Goal: Information Seeking & Learning: Learn about a topic

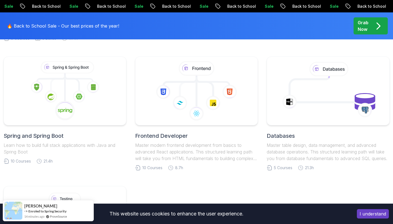
scroll to position [140, 0]
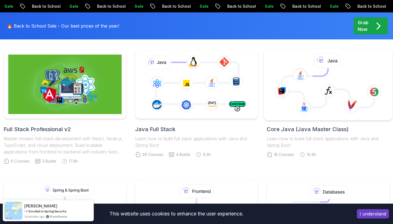
click at [322, 80] on icon at bounding box center [328, 87] width 92 height 39
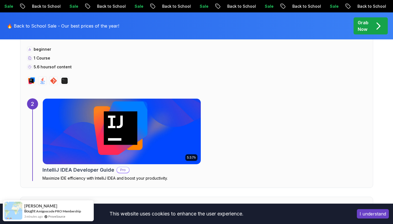
scroll to position [426, 0]
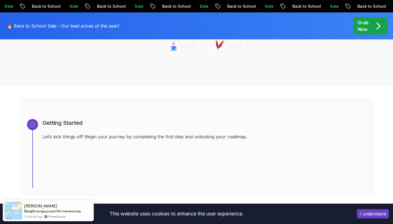
scroll to position [142, 0]
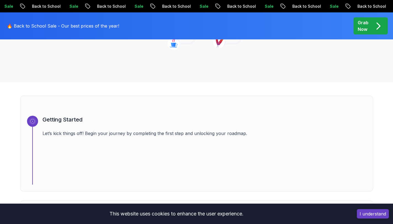
click at [364, 210] on icon at bounding box center [364, 211] width 6 height 6
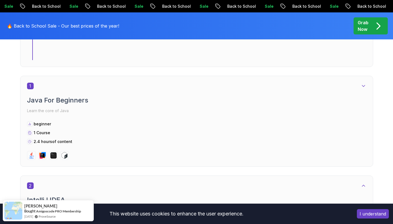
click at [361, 186] on icon at bounding box center [364, 186] width 6 height 6
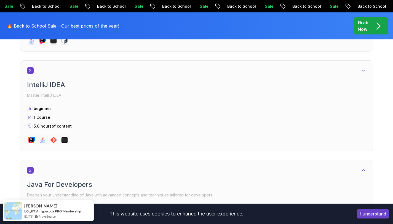
scroll to position [411, 0]
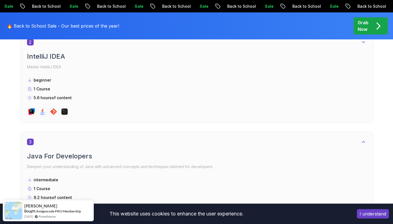
click at [363, 141] on icon at bounding box center [364, 142] width 6 height 6
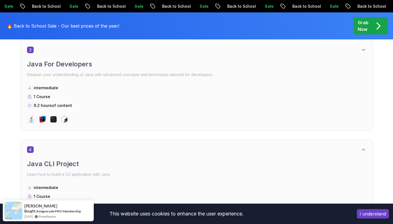
scroll to position [563, 0]
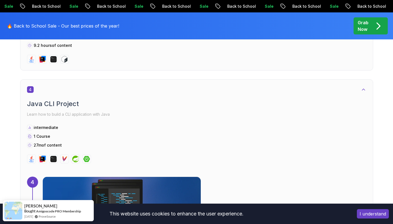
click at [361, 91] on icon at bounding box center [364, 90] width 6 height 6
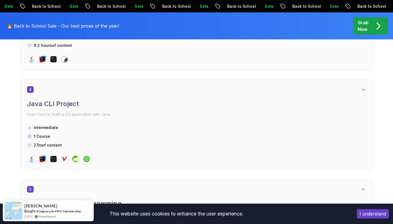
scroll to position [679, 0]
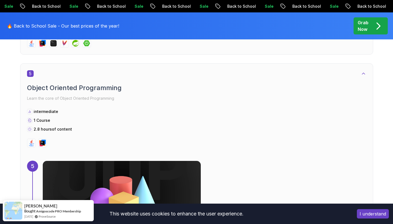
click at [363, 74] on icon at bounding box center [364, 74] width 6 height 6
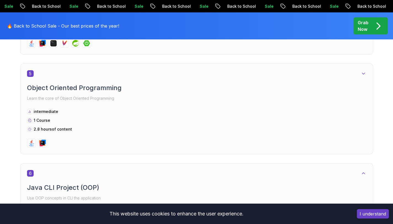
scroll to position [770, 0]
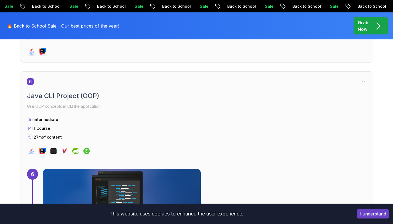
click at [363, 81] on icon at bounding box center [364, 82] width 6 height 6
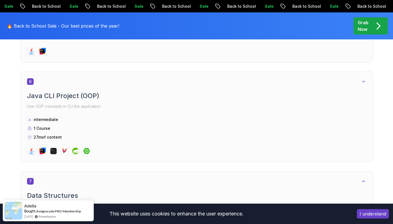
scroll to position [887, 0]
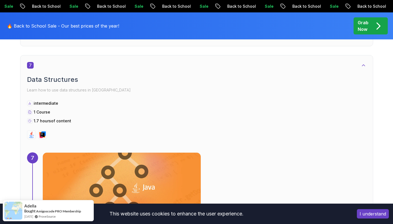
click at [364, 66] on icon at bounding box center [364, 66] width 6 height 6
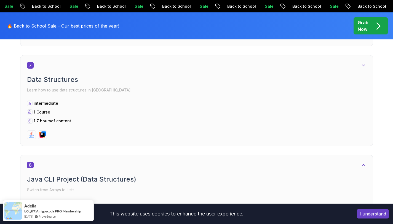
scroll to position [979, 0]
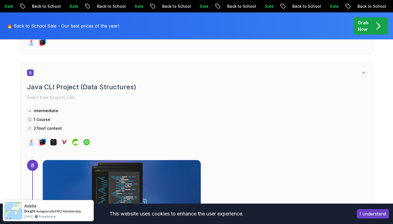
click at [362, 73] on icon at bounding box center [364, 73] width 6 height 6
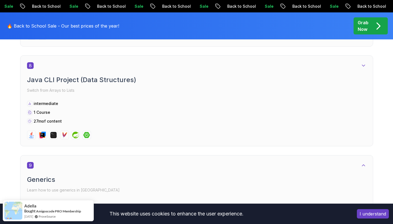
scroll to position [1042, 0]
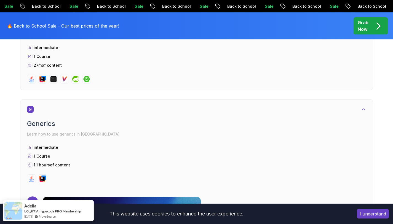
click at [364, 109] on icon at bounding box center [364, 110] width 6 height 6
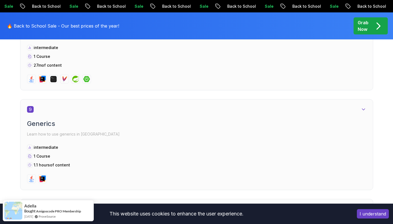
scroll to position [1195, 0]
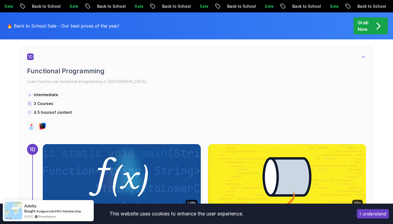
click at [362, 57] on icon at bounding box center [364, 57] width 6 height 6
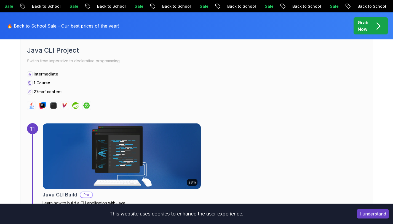
scroll to position [1294, 0]
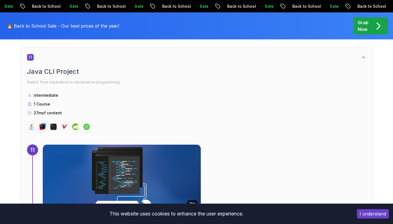
click at [361, 59] on icon at bounding box center [364, 58] width 6 height 6
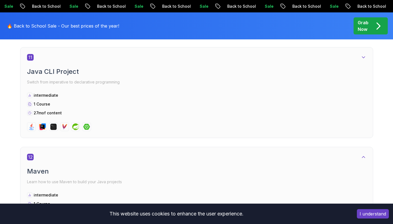
scroll to position [1361, 0]
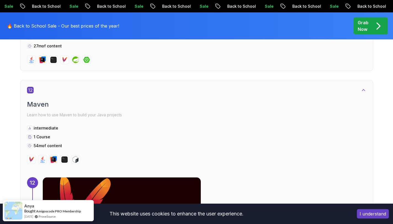
click at [362, 90] on icon at bounding box center [364, 90] width 6 height 6
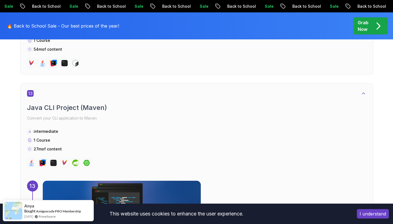
scroll to position [1485, 0]
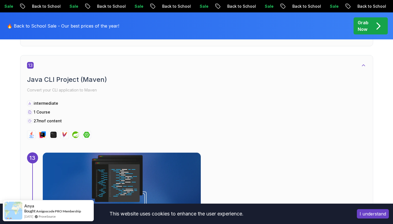
click at [361, 64] on icon at bounding box center [364, 66] width 6 height 6
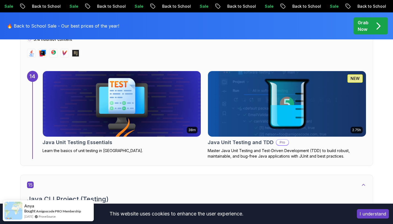
scroll to position [1590, 0]
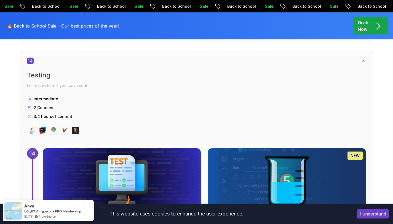
click at [361, 61] on icon at bounding box center [364, 61] width 6 height 6
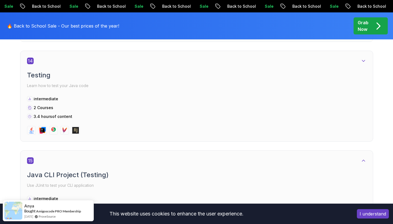
scroll to position [1686, 0]
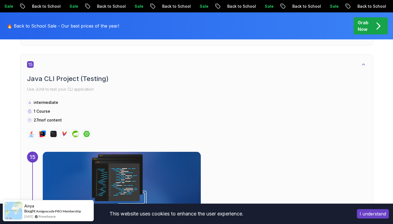
click at [362, 65] on icon at bounding box center [363, 64] width 3 height 1
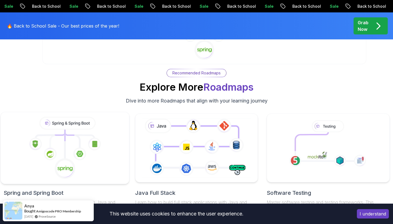
scroll to position [1955, 0]
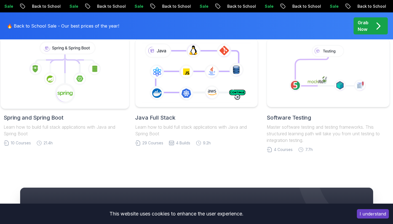
click at [76, 95] on icon at bounding box center [64, 73] width 119 height 63
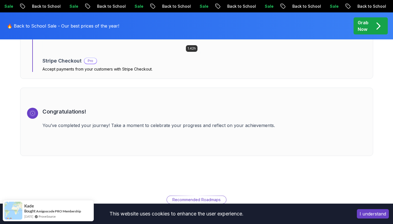
scroll to position [2018, 0]
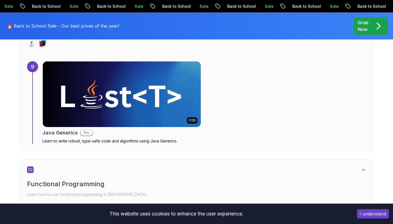
scroll to position [1955, 0]
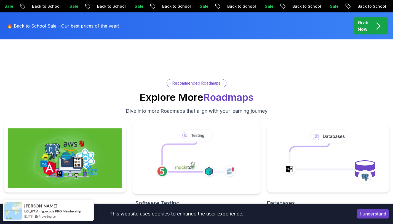
scroll to position [1862, 0]
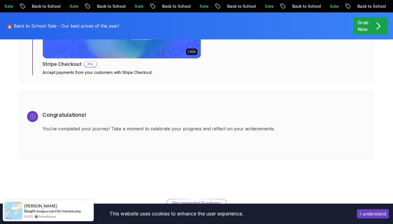
click at [202, 200] on div "Recommended Roadmaps" at bounding box center [196, 203] width 59 height 8
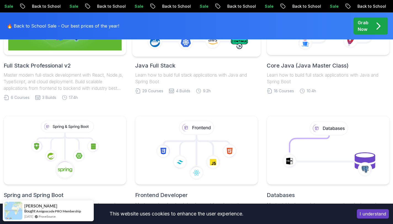
scroll to position [142, 0]
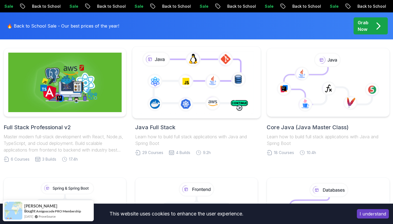
click at [167, 72] on icon at bounding box center [196, 82] width 117 height 65
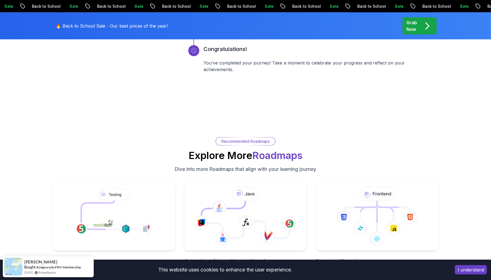
scroll to position [2433, 0]
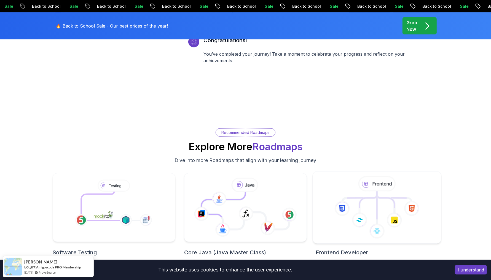
click at [344, 224] on icon at bounding box center [377, 207] width 119 height 63
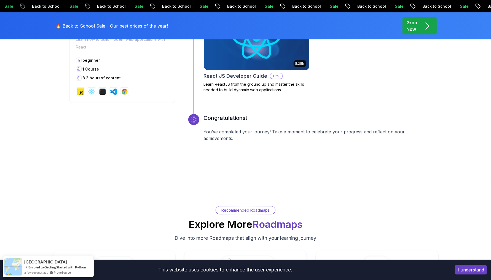
scroll to position [2510, 0]
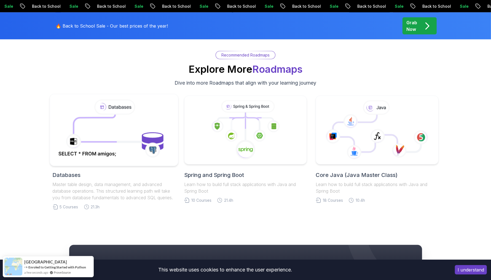
click at [107, 146] on icon at bounding box center [114, 130] width 116 height 63
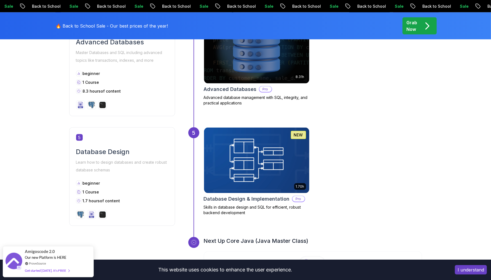
scroll to position [791, 0]
